Goal: Task Accomplishment & Management: Manage account settings

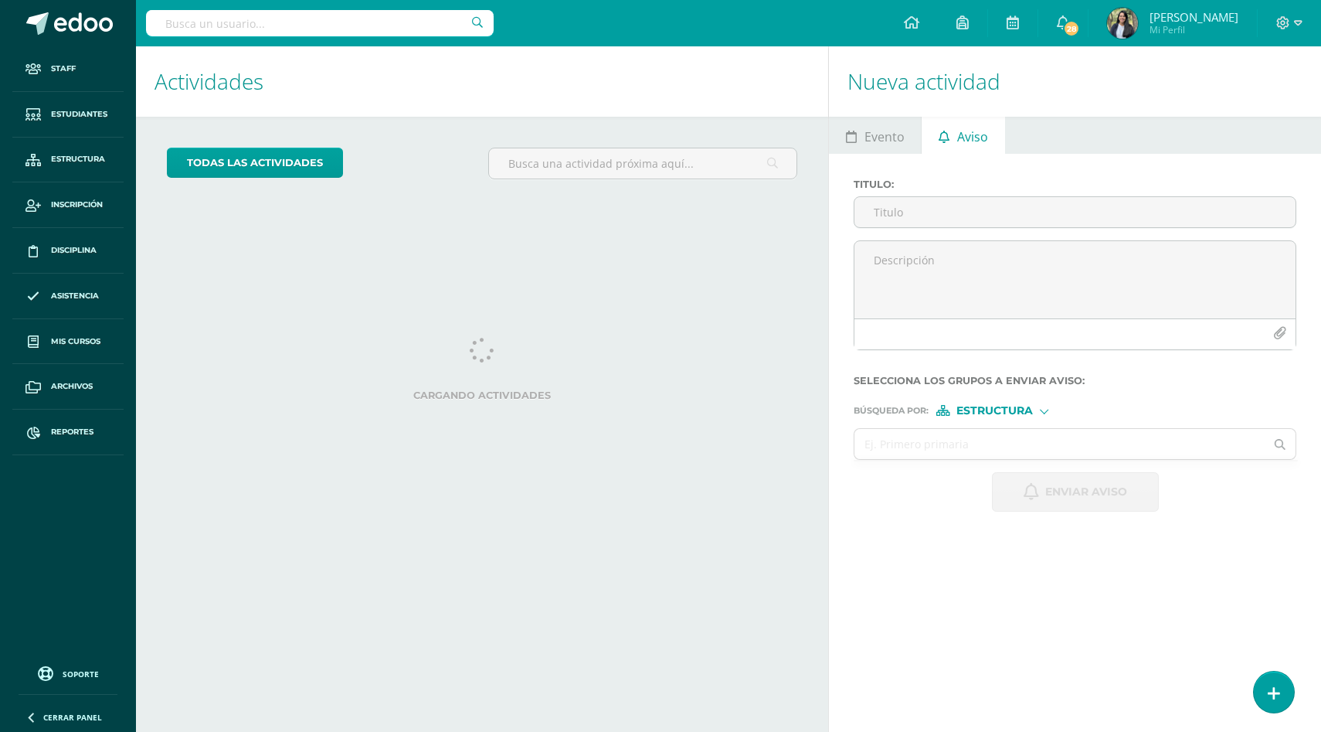
select select "English"
click at [1277, 704] on link at bounding box center [1274, 691] width 44 height 45
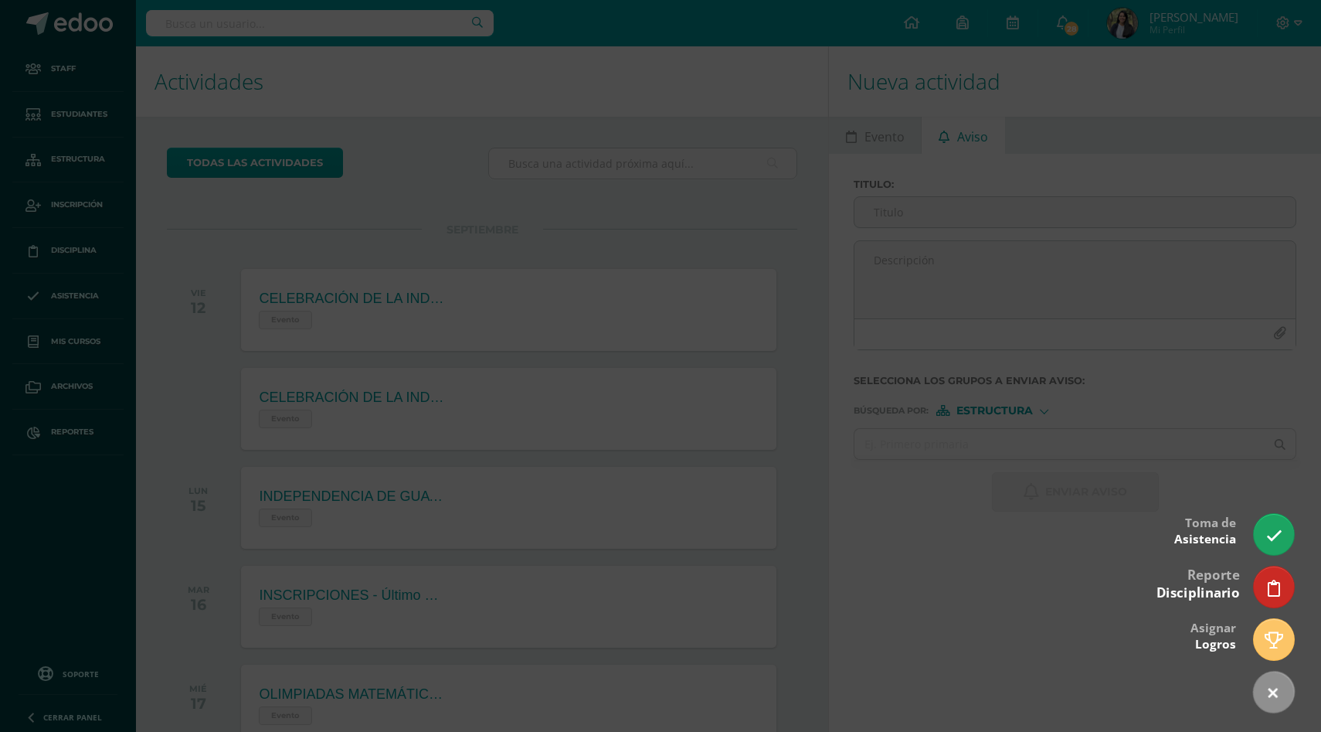
scroll to position [154, 0]
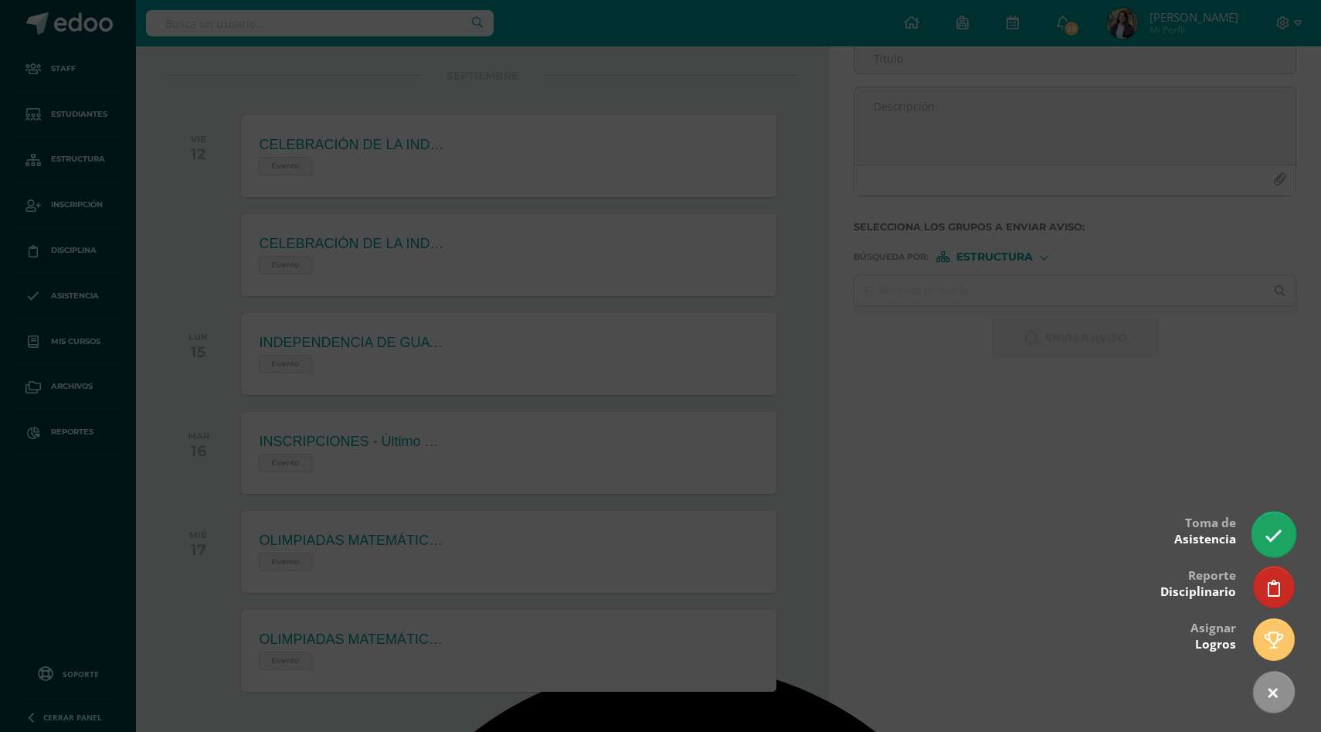
click at [1270, 535] on icon at bounding box center [1274, 536] width 18 height 18
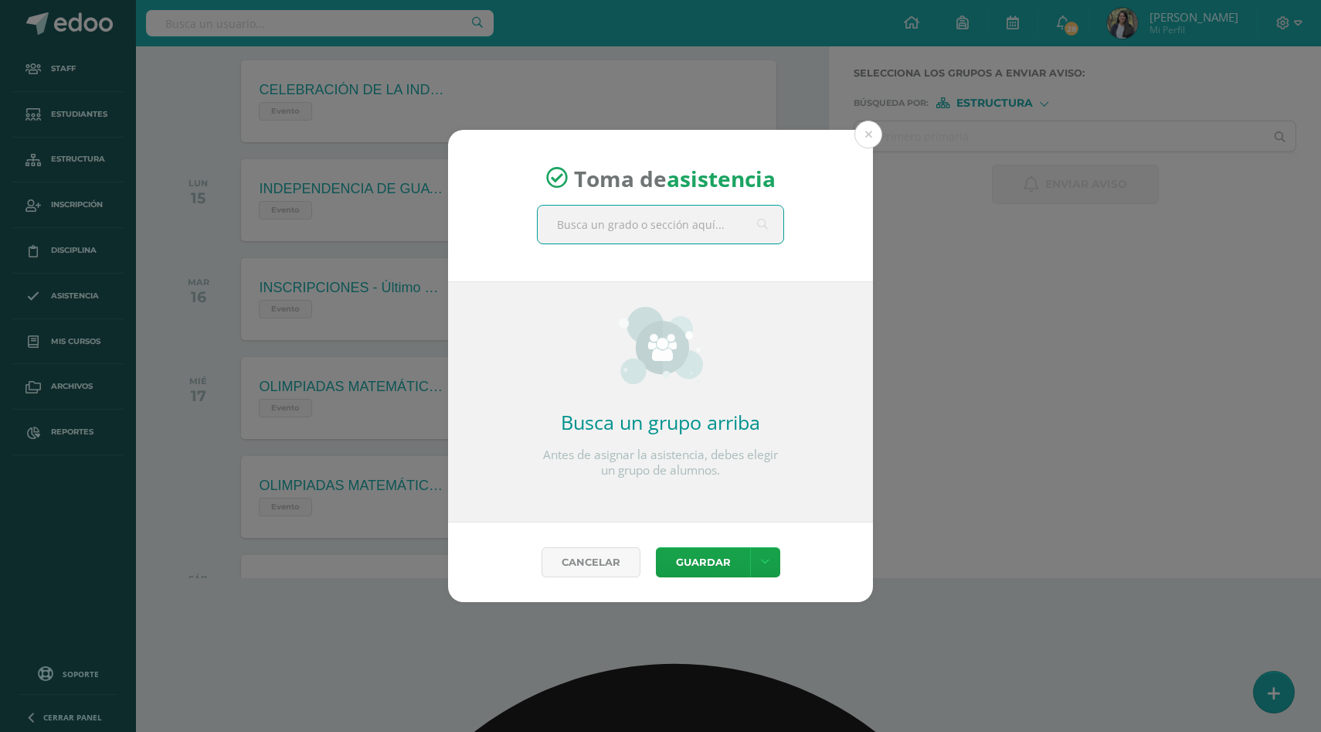
click at [638, 229] on input "text" at bounding box center [661, 225] width 246 height 38
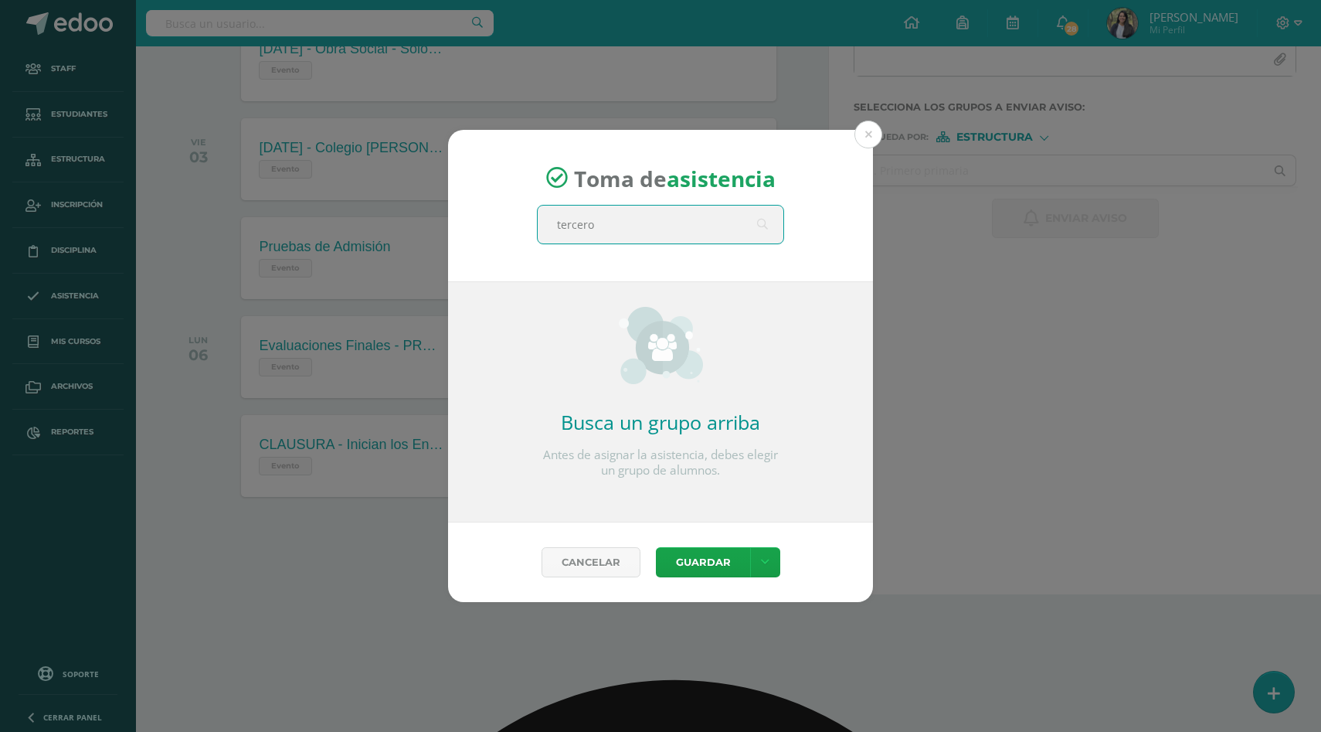
type input "tercero b"
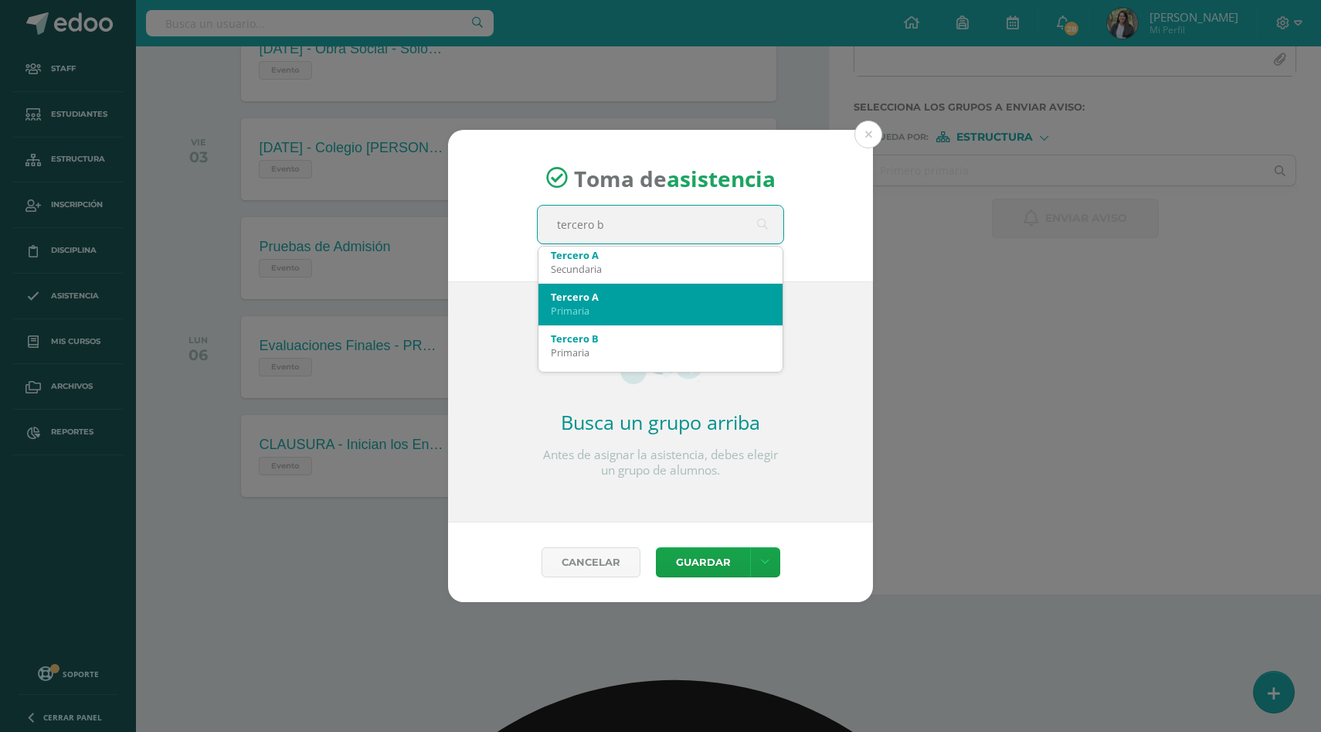
scroll to position [180, 0]
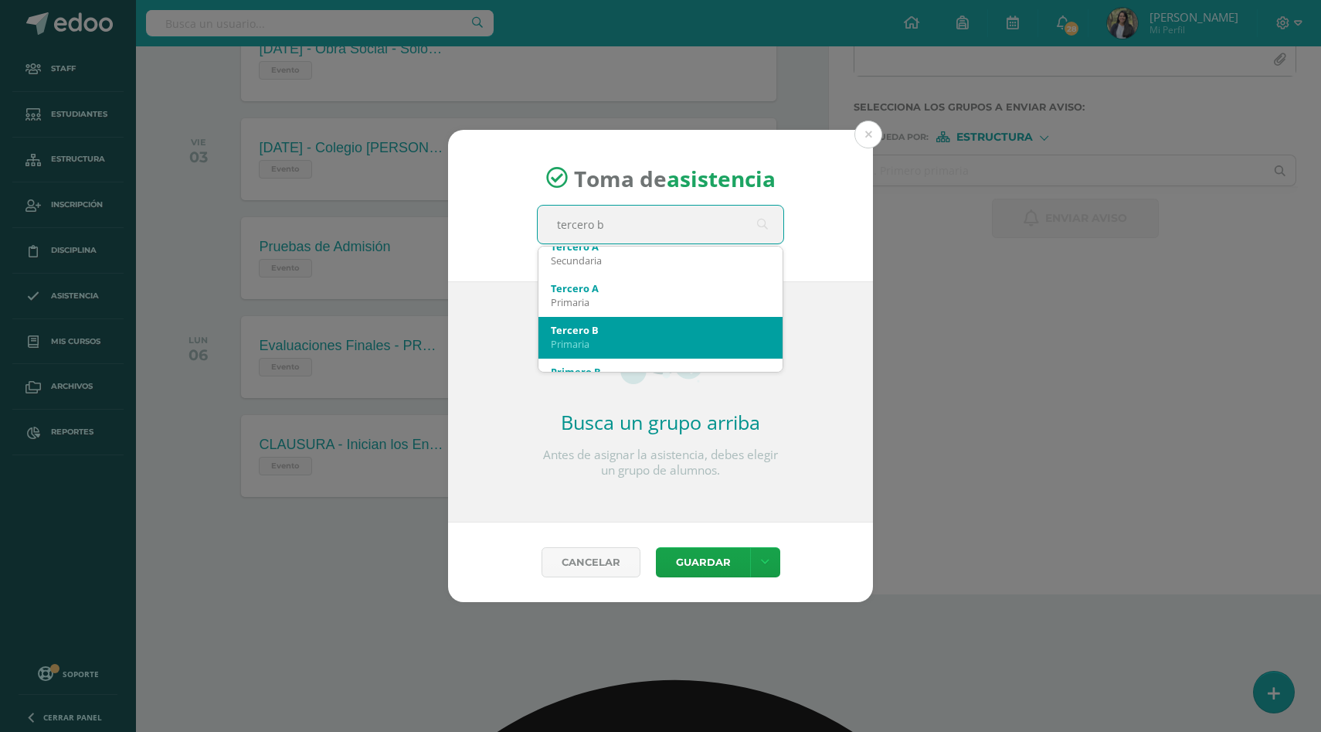
click at [625, 328] on div "Tercero B" at bounding box center [660, 330] width 219 height 14
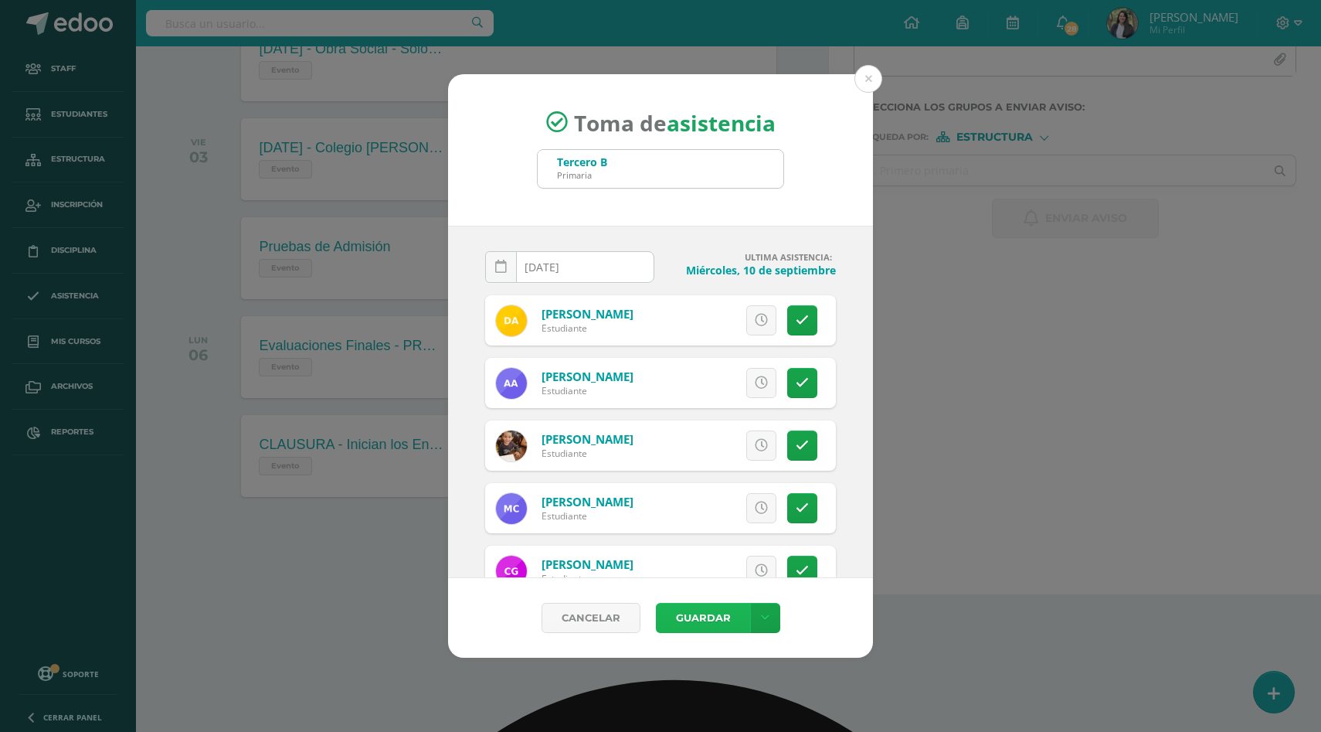
click at [705, 633] on button "Guardar" at bounding box center [703, 618] width 94 height 30
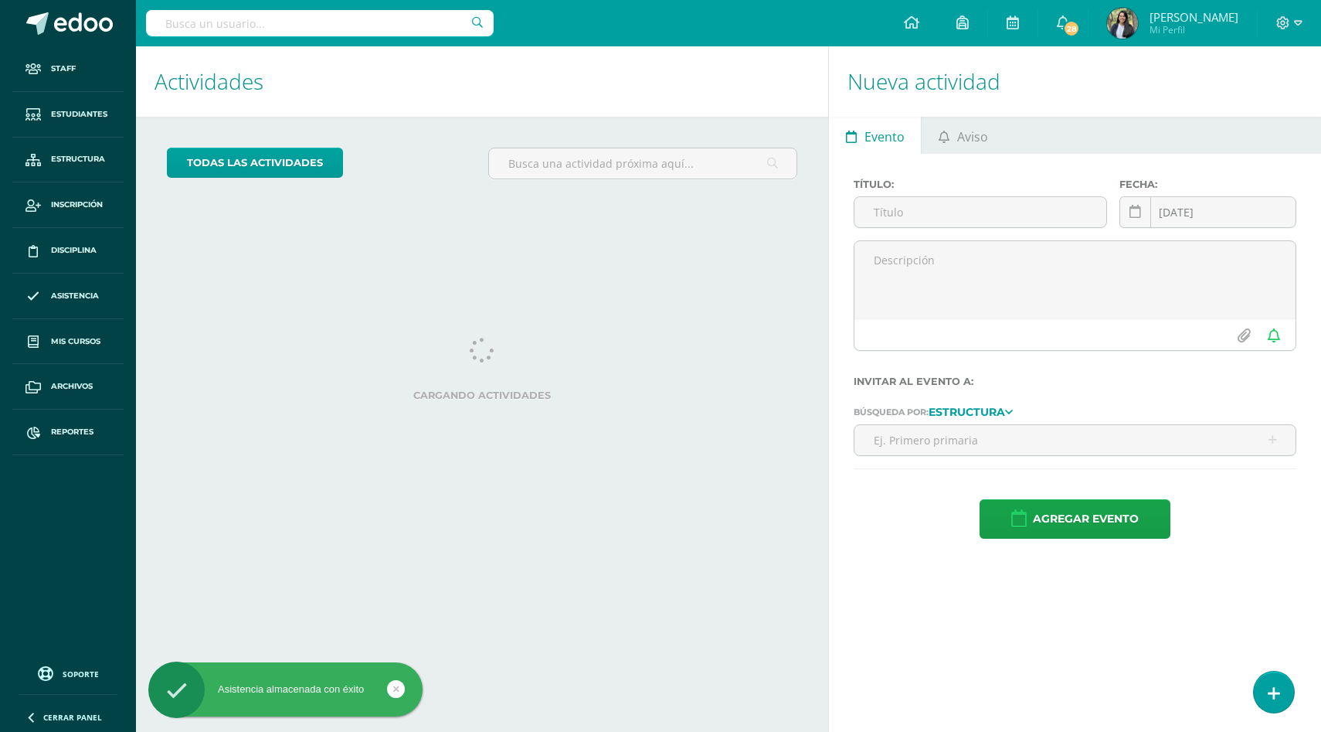
select select "English"
